Goal: Task Accomplishment & Management: Manage account settings

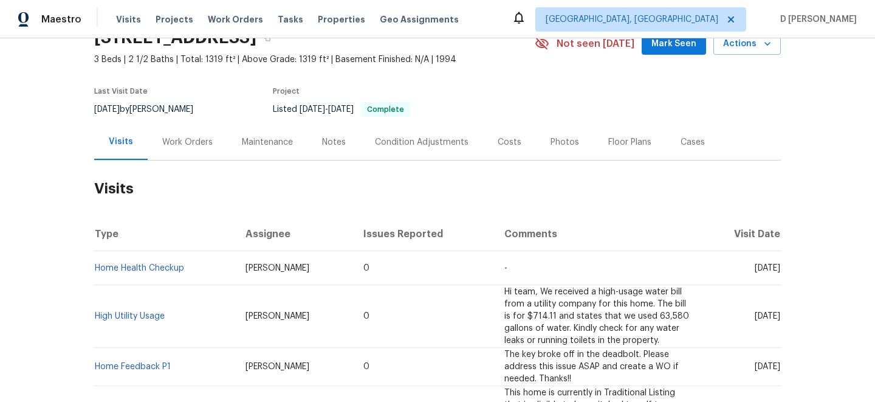
scroll to position [61, 0]
click at [185, 146] on div "Work Orders" at bounding box center [187, 141] width 50 height 12
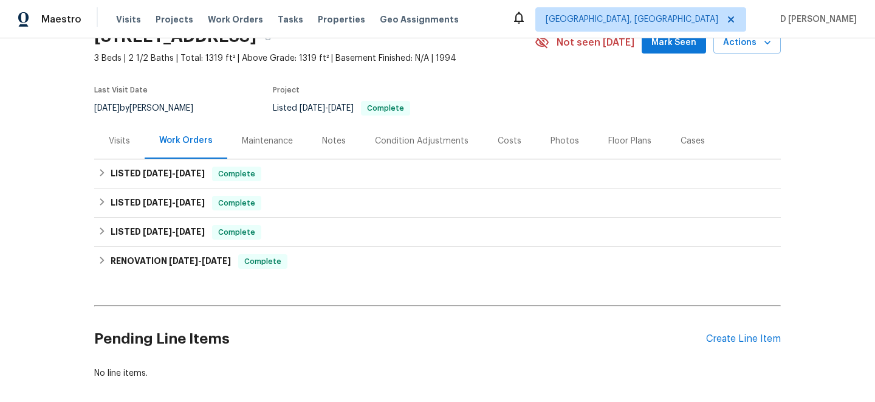
click at [126, 143] on div "Visits" at bounding box center [119, 141] width 21 height 12
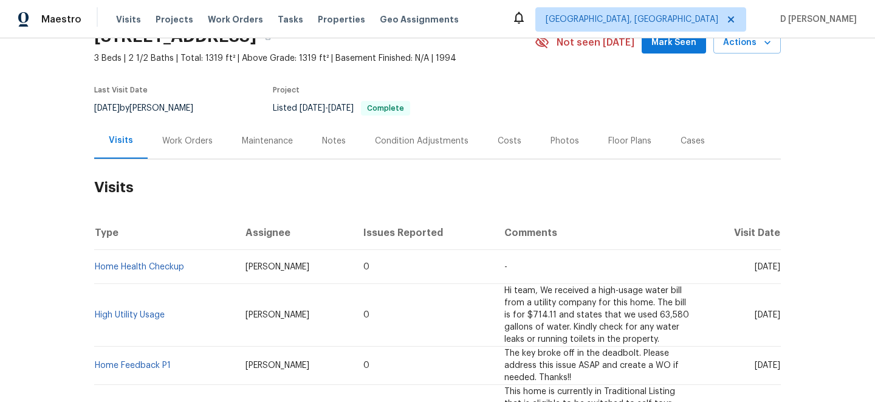
drag, startPoint x: 737, startPoint y: 275, endPoint x: 758, endPoint y: 274, distance: 20.7
click at [758, 271] on span "Thu, Jul 31 2025" at bounding box center [768, 267] width 26 height 9
copy span "Jul 31"
drag, startPoint x: 195, startPoint y: 277, endPoint x: 95, endPoint y: 272, distance: 99.8
click at [95, 272] on td "Home Health Checkup" at bounding box center [165, 267] width 142 height 34
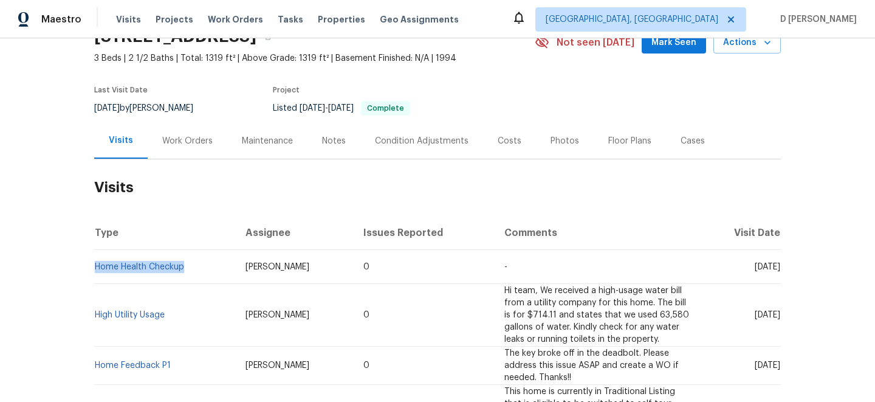
copy link "Home Health Checkup"
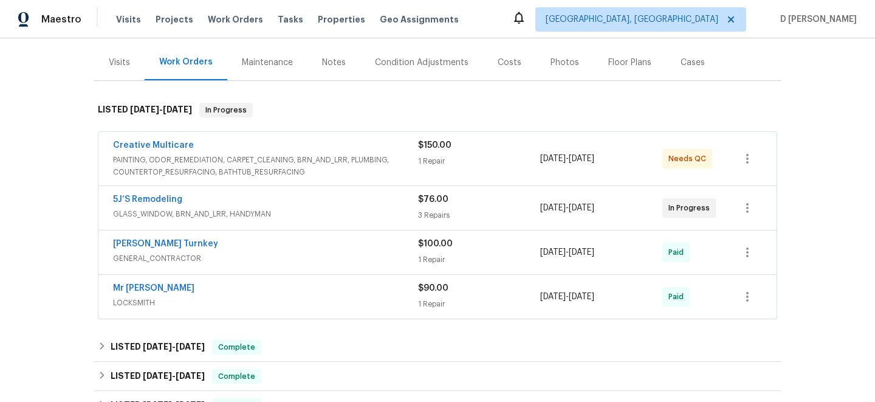
scroll to position [149, 0]
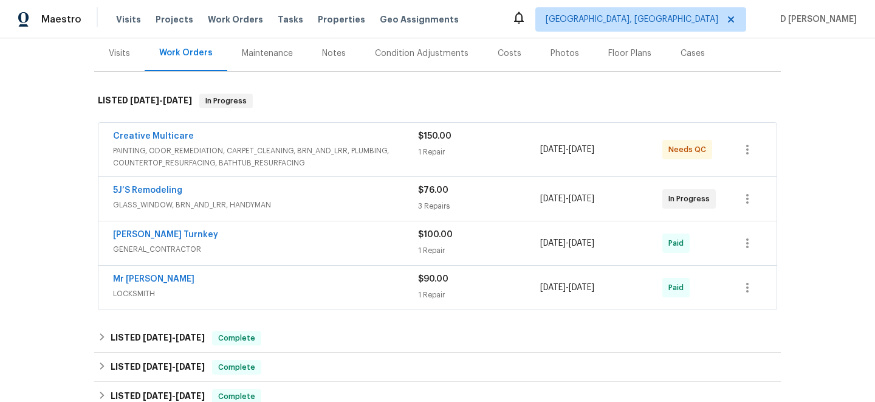
click at [255, 190] on div "5J’S Remodeling" at bounding box center [265, 191] width 305 height 15
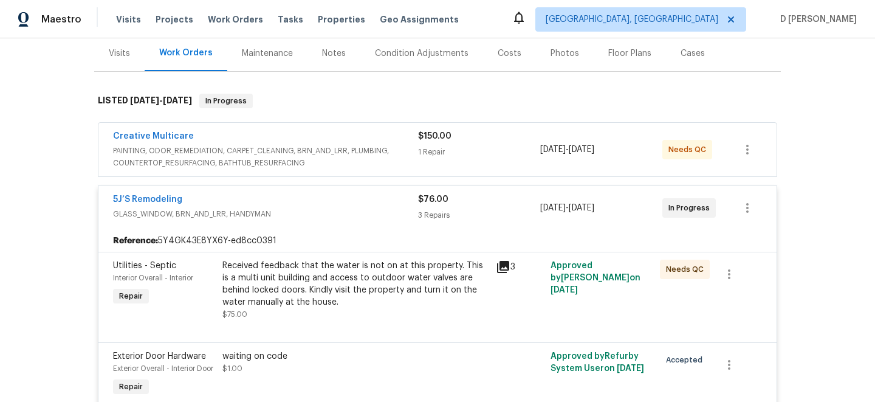
click at [257, 162] on span "PAINTING, ODOR_REMEDIATION, CARPET_CLEANING, BRN_AND_LRR, PLUMBING, COUNTERTOP_…" at bounding box center [265, 157] width 305 height 24
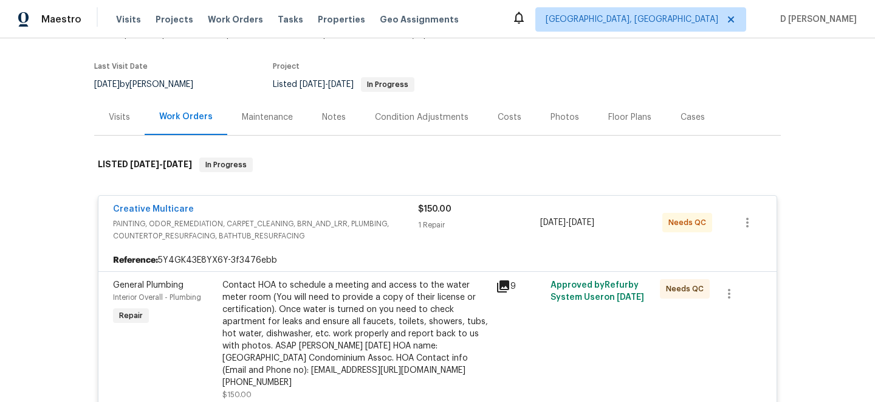
scroll to position [111, 0]
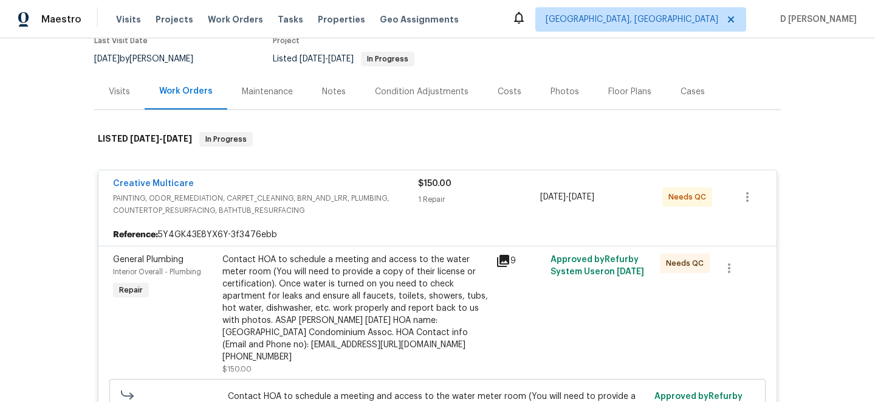
click at [117, 83] on div "Visits" at bounding box center [119, 92] width 50 height 36
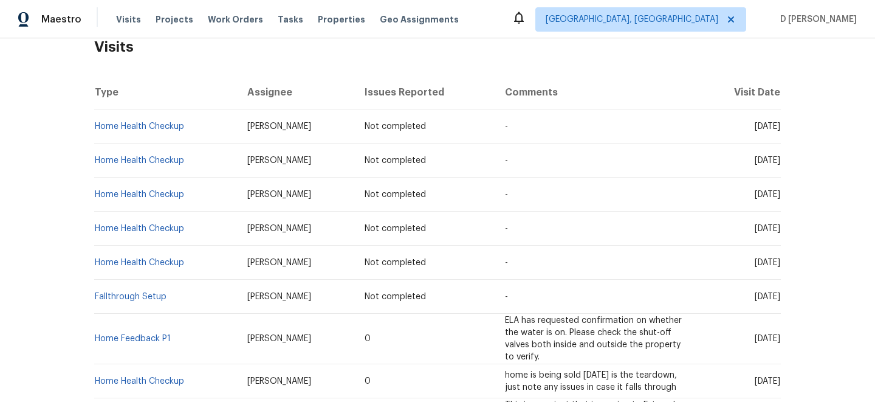
scroll to position [213, 0]
